Goal: Information Seeking & Learning: Learn about a topic

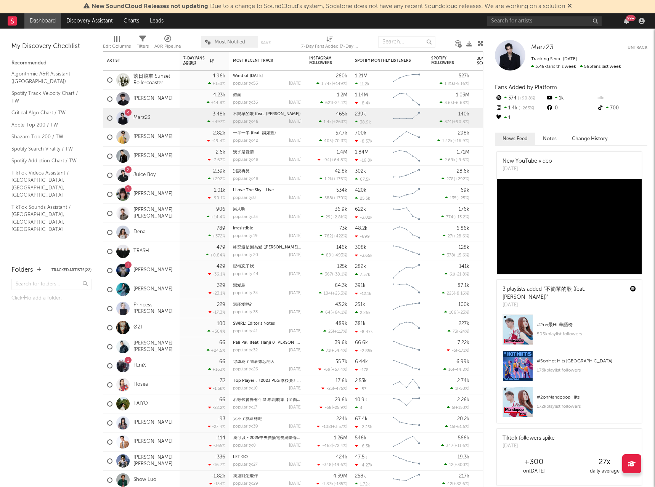
click at [634, 466] on icon at bounding box center [632, 464] width 8 height 6
click at [34, 222] on div "My Discovery Checklist Recommended Algorithmic A&R Assistant ([GEOGRAPHIC_DATA]…" at bounding box center [51, 144] width 103 height 230
click at [51, 283] on input "text" at bounding box center [51, 284] width 80 height 11
type input "jump score"
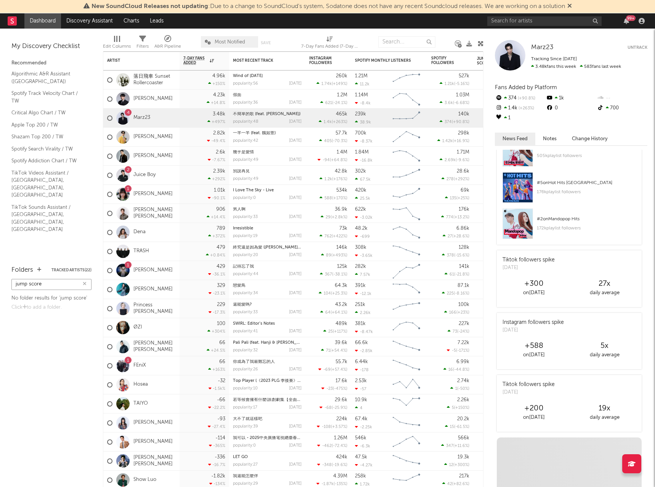
scroll to position [213, 0]
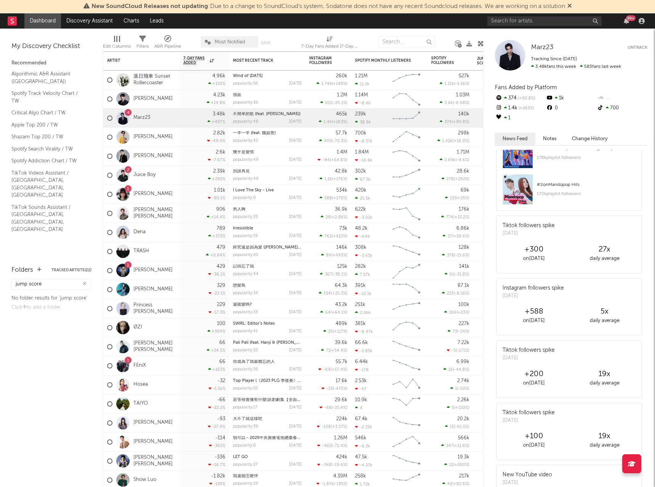
click at [636, 462] on div at bounding box center [631, 464] width 19 height 19
click at [10, 21] on rect at bounding box center [12, 20] width 9 height 9
click at [642, 19] on icon "button" at bounding box center [642, 21] width 6 height 6
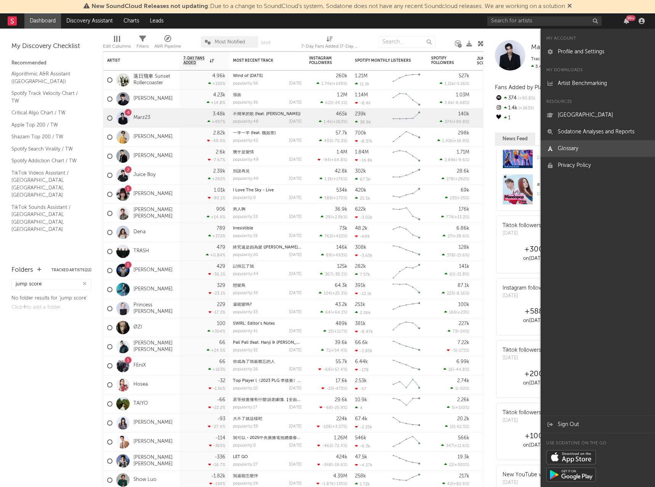
click at [591, 144] on link "Glossary" at bounding box center [598, 148] width 114 height 17
